Goal: Information Seeking & Learning: Check status

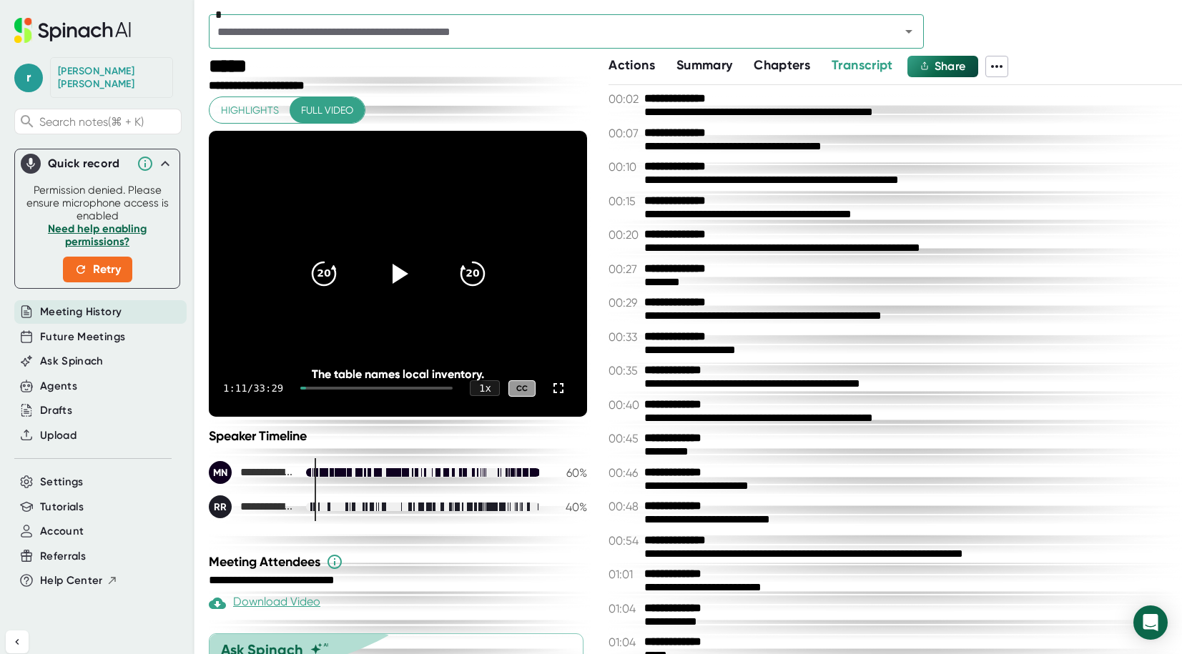
scroll to position [419, 0]
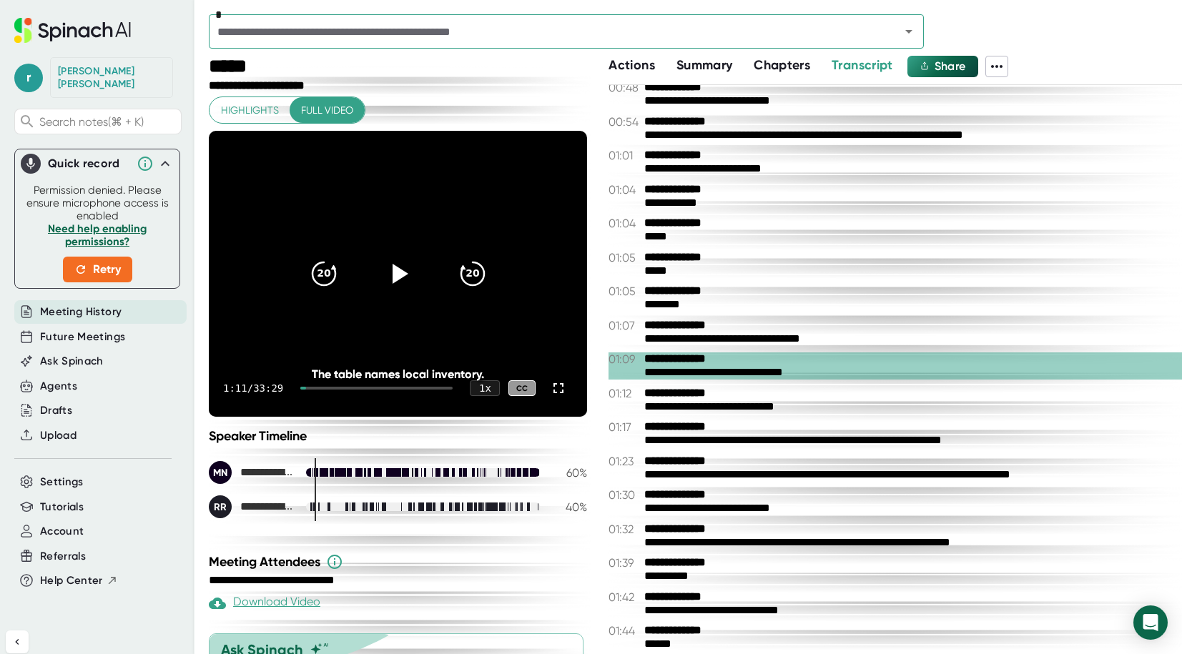
click at [89, 32] on icon at bounding box center [83, 31] width 11 height 11
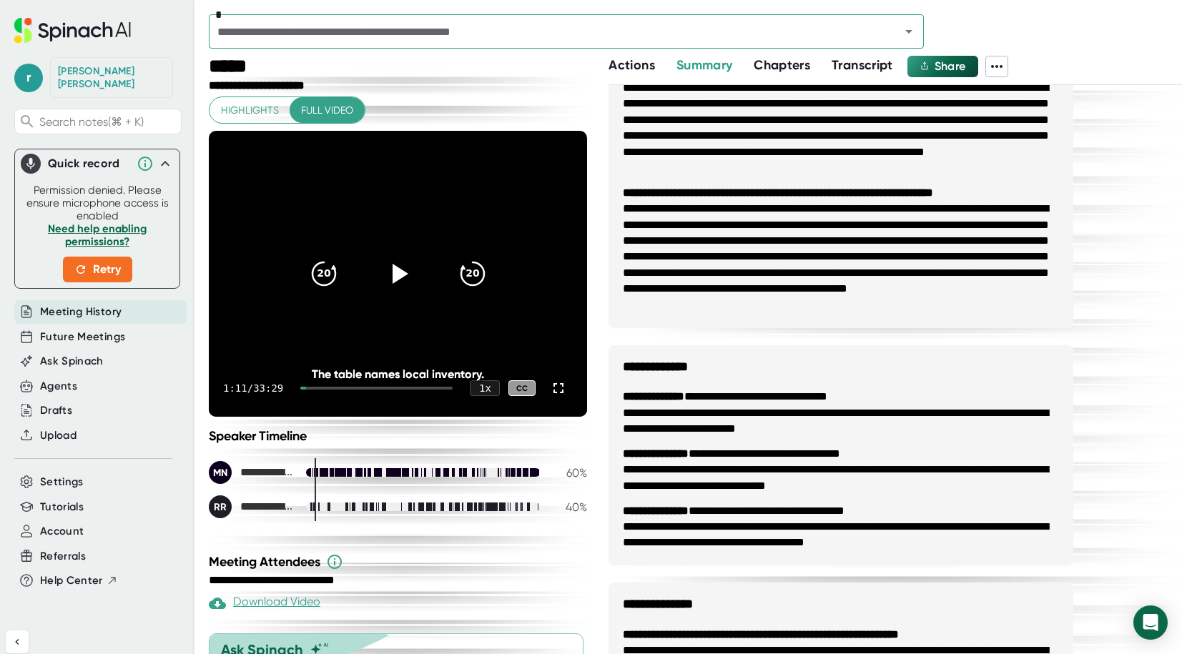
click at [99, 31] on icon at bounding box center [72, 30] width 117 height 25
click at [87, 304] on span "Meeting History" at bounding box center [81, 312] width 82 height 16
click at [87, 329] on span "Future Meetings" at bounding box center [82, 337] width 85 height 16
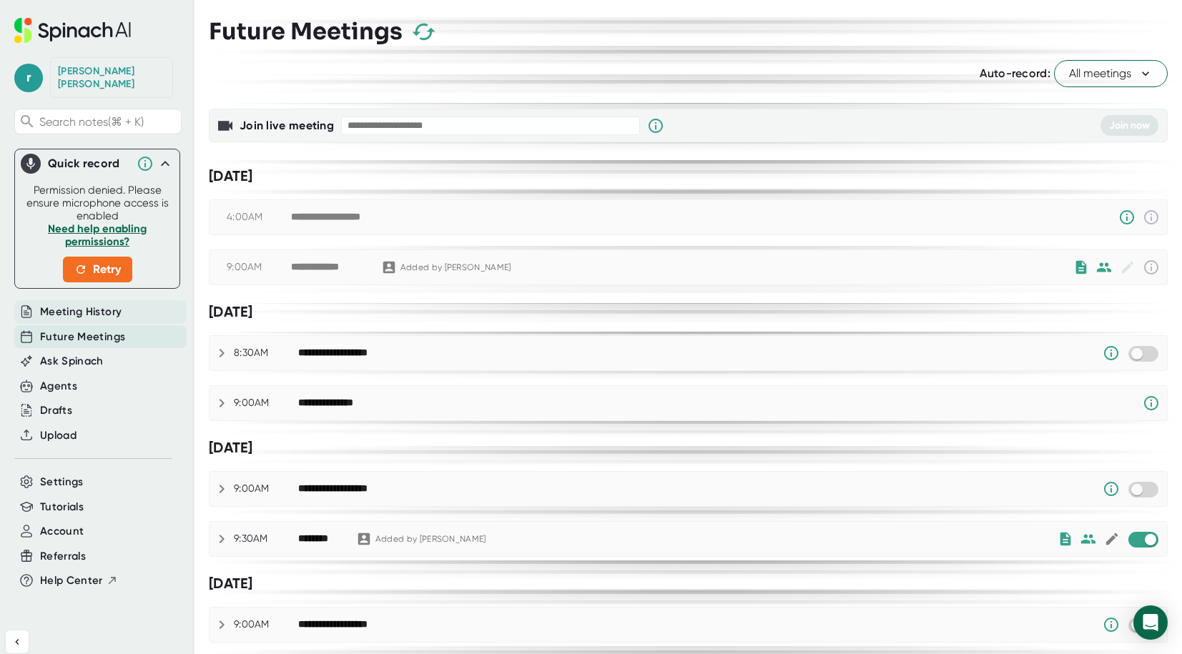
click at [95, 304] on span "Meeting History" at bounding box center [81, 312] width 82 height 16
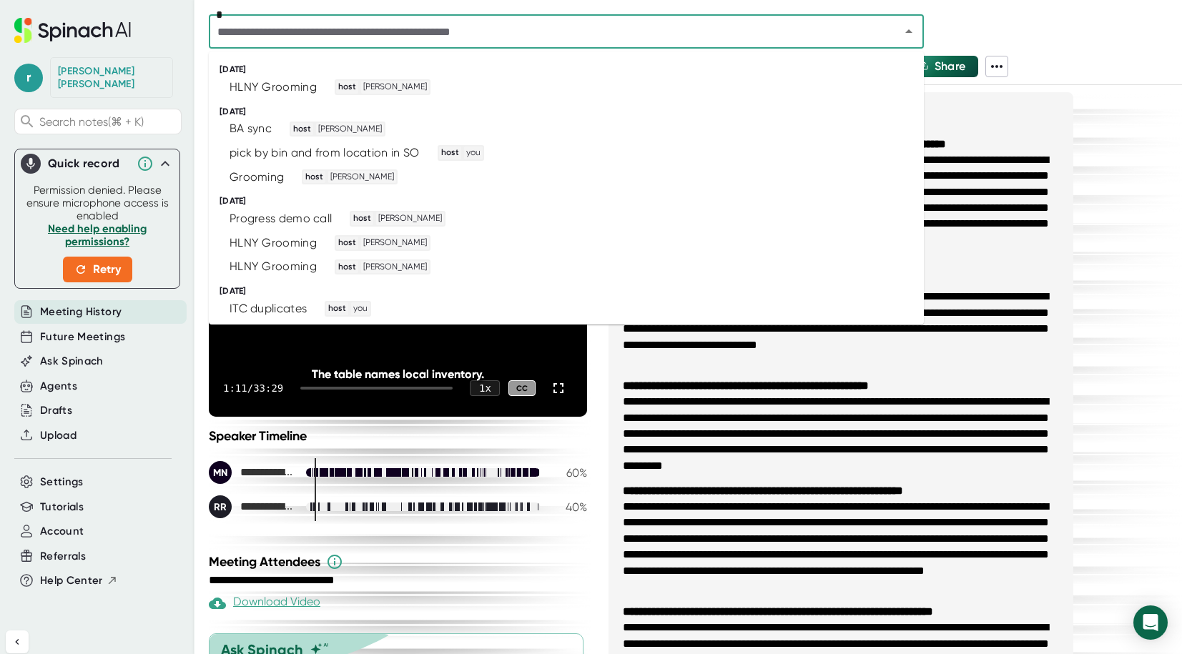
click at [541, 36] on input "text" at bounding box center [545, 31] width 664 height 20
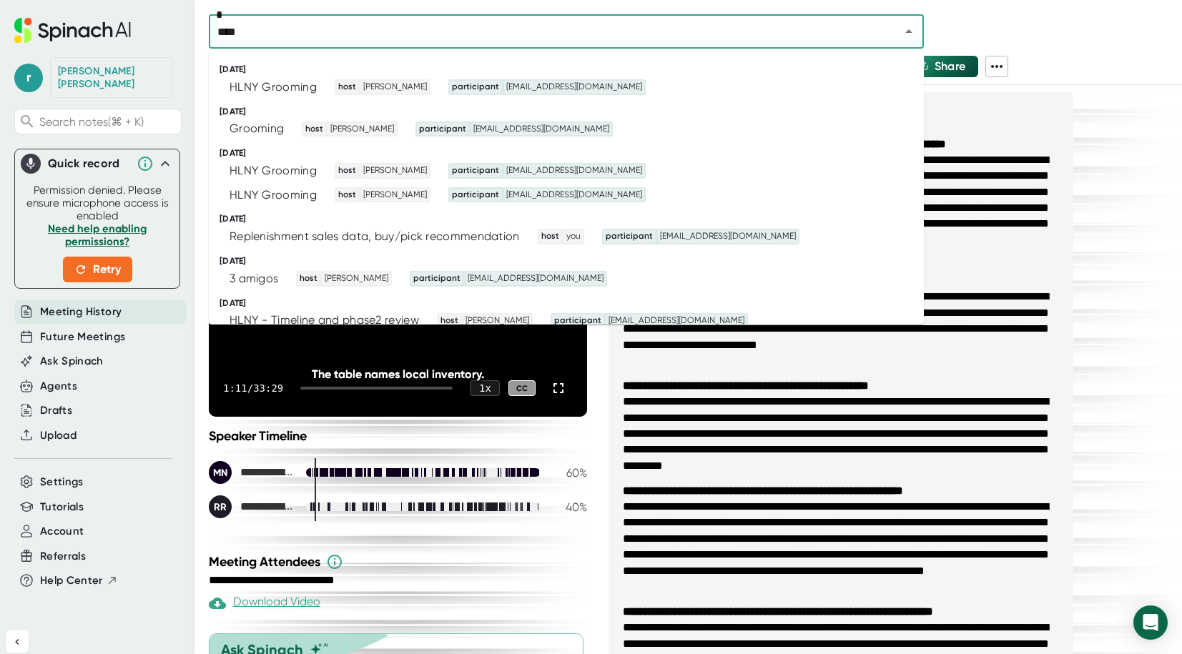
type input "*****"
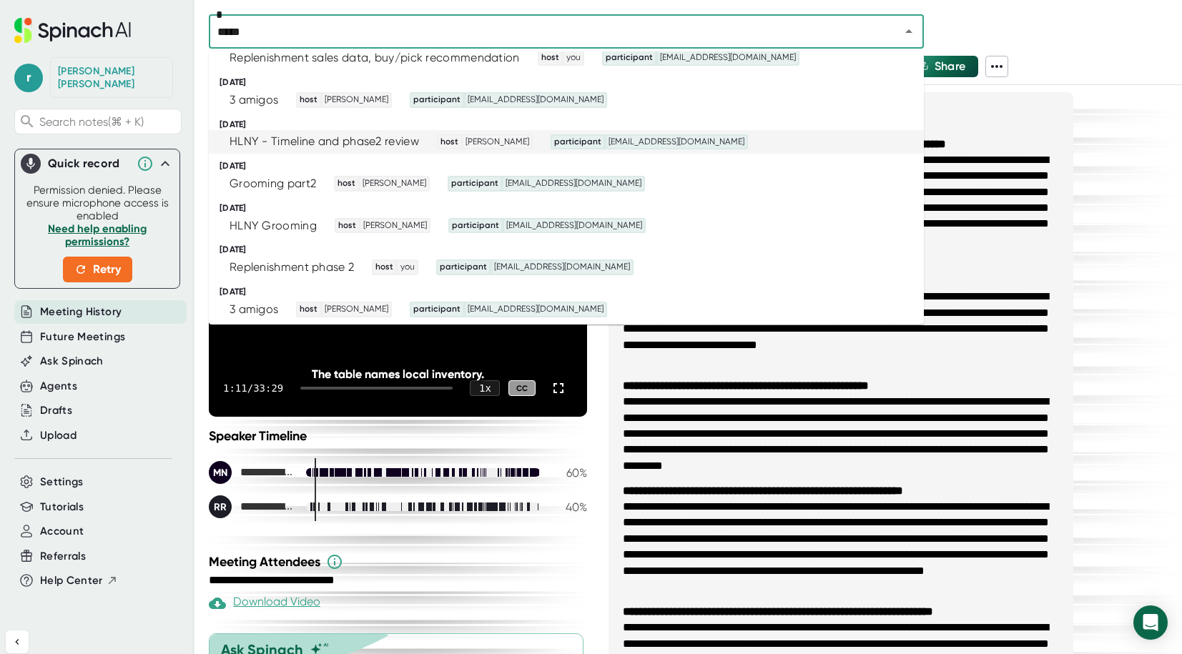
scroll to position [184, 0]
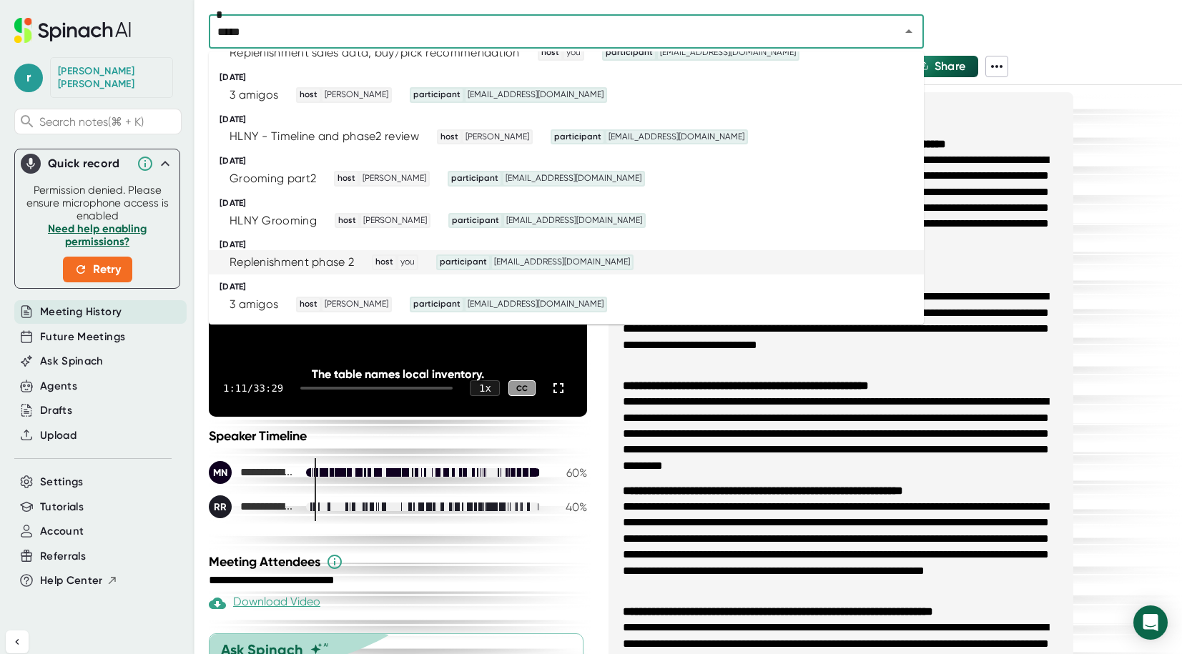
click at [480, 256] on span "participant" at bounding box center [463, 262] width 51 height 13
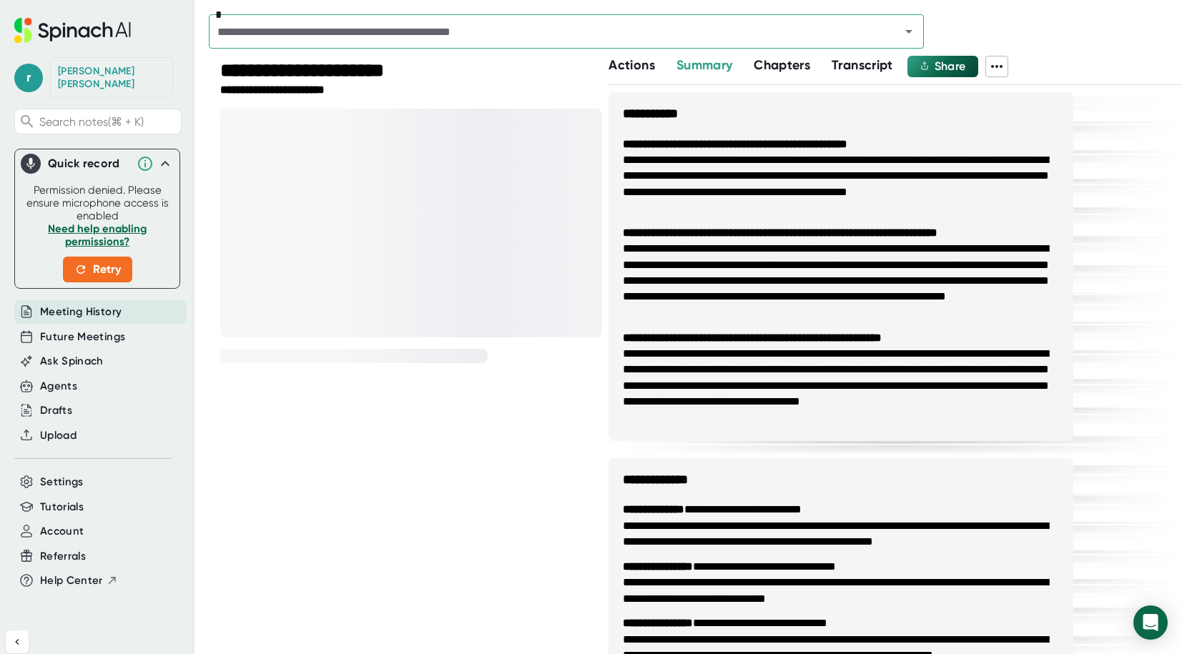
click at [852, 67] on span "Transcript" at bounding box center [862, 65] width 61 height 16
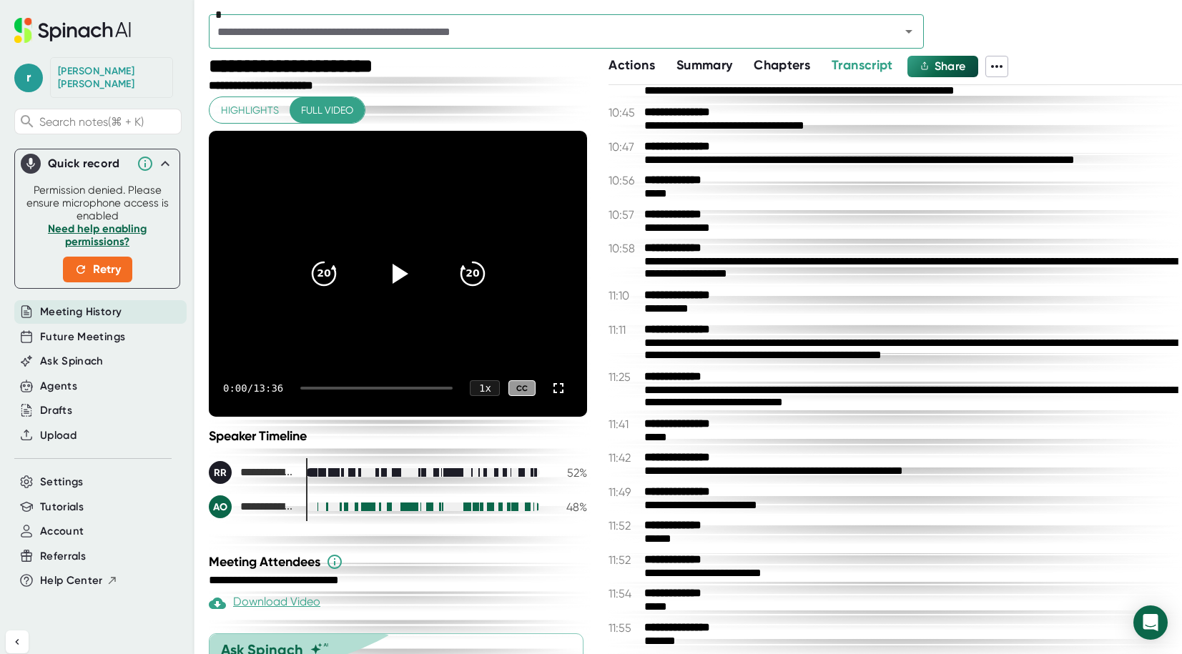
scroll to position [4819, 0]
